Goal: Task Accomplishment & Management: Manage account settings

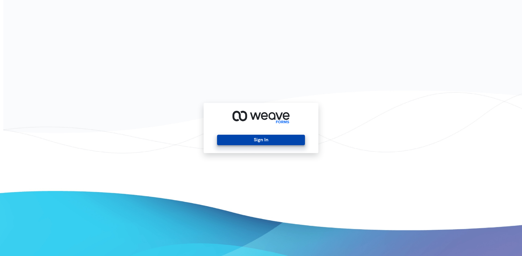
click at [258, 140] on button "Sign In" at bounding box center [261, 140] width 88 height 10
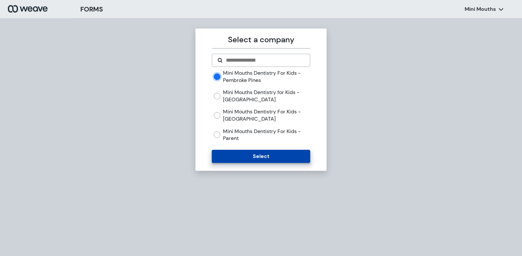
click at [255, 156] on button "Select" at bounding box center [261, 156] width 98 height 13
